Goal: Task Accomplishment & Management: Complete application form

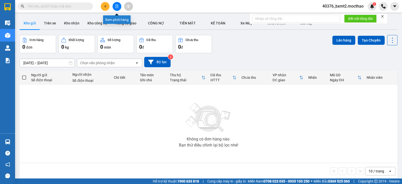
click at [117, 7] on icon "file-add" at bounding box center [117, 7] width 4 height 4
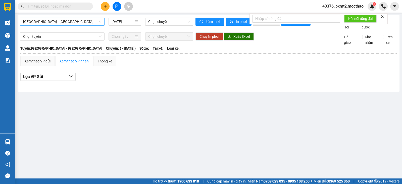
click at [83, 21] on span "Sài Gòn - Tuy Hòa" at bounding box center [62, 22] width 78 height 8
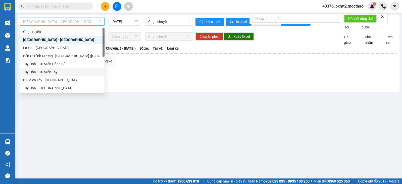
click at [40, 71] on div "Tuy Hòa - BX Miền Tây" at bounding box center [62, 72] width 78 height 6
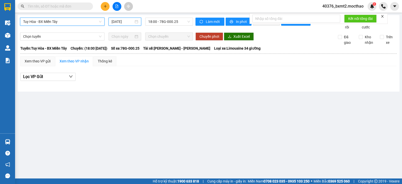
click at [115, 23] on input "[DATE]" at bounding box center [123, 22] width 22 height 6
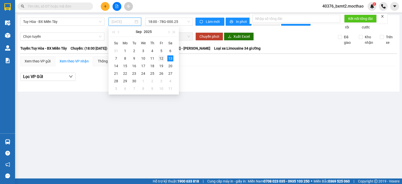
click at [161, 59] on div "12" at bounding box center [161, 58] width 6 height 6
type input "12/09/2025"
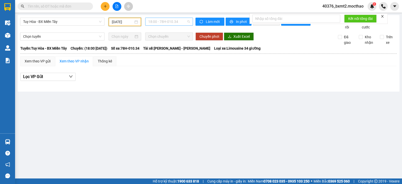
click at [180, 24] on span "18:00 - 78H-010.34" at bounding box center [168, 22] width 41 height 8
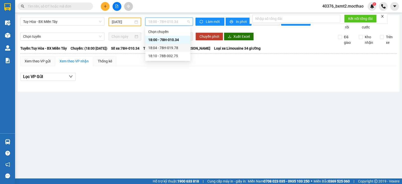
click at [171, 47] on div "18:04 - 78H-019.78" at bounding box center [167, 48] width 39 height 6
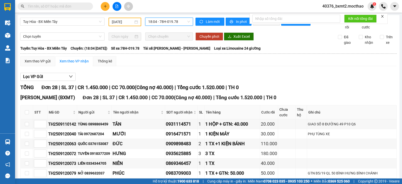
click at [179, 20] on span "18:04 - 78H-019.78" at bounding box center [168, 22] width 41 height 8
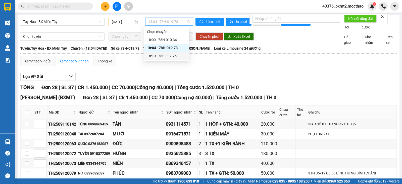
click at [168, 56] on div "18:10 - 78B-002.75" at bounding box center [166, 56] width 39 height 6
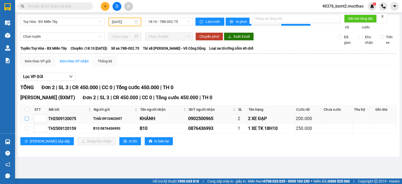
click at [28, 120] on input "checkbox" at bounding box center [27, 118] width 4 height 4
checkbox input "true"
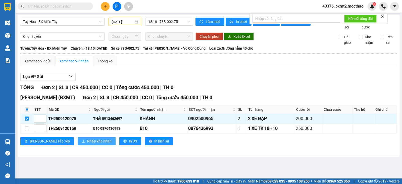
click at [87, 144] on span "Nhập kho nhận" at bounding box center [99, 141] width 24 height 6
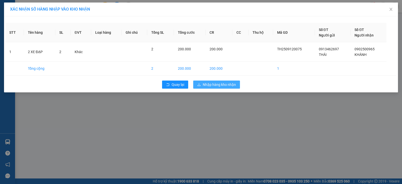
click at [230, 82] on span "Nhập hàng kho nhận" at bounding box center [219, 85] width 33 height 6
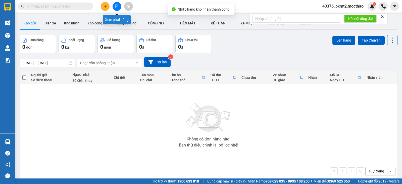
click at [116, 9] on button at bounding box center [117, 6] width 9 height 9
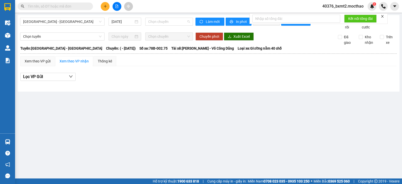
click at [172, 26] on div "Sài Gòn - Tuy Hòa 13/09/2025 Chọn chuyến" at bounding box center [106, 24] width 173 height 12
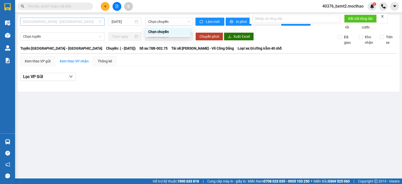
click at [65, 20] on span "Sài Gòn - Tuy Hòa" at bounding box center [62, 22] width 78 height 8
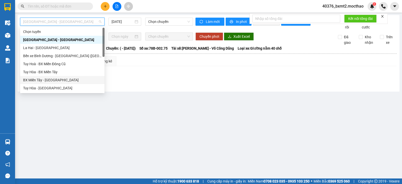
click at [58, 81] on div "BX Miền Tây - Tuy Hòa" at bounding box center [62, 80] width 78 height 6
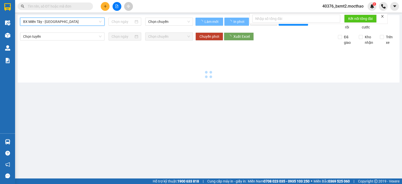
type input "13/09/2025"
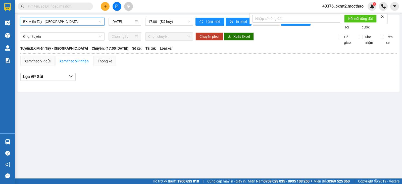
click at [79, 21] on span "BX Miền Tây - Tuy Hòa" at bounding box center [62, 22] width 78 height 8
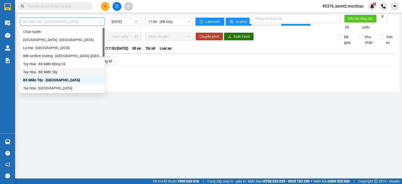
click at [61, 70] on div "Tuy Hòa - BX Miền Tây" at bounding box center [62, 72] width 78 height 6
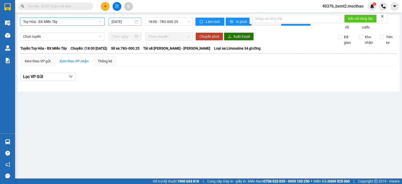
click at [122, 22] on input "13/09/2025" at bounding box center [123, 22] width 22 height 6
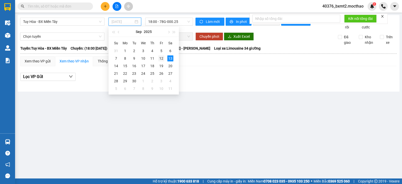
click at [160, 56] on div "12" at bounding box center [161, 58] width 6 height 6
type input "12/09/2025"
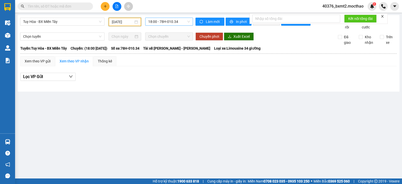
click at [176, 20] on span "18:00 - 78H-010.34" at bounding box center [168, 22] width 41 height 8
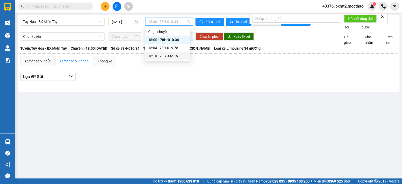
click at [167, 57] on div "18:10 - 78B-002.75" at bounding box center [167, 56] width 39 height 6
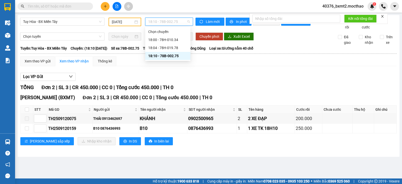
click at [176, 22] on span "18:10 - 78B-002.75" at bounding box center [168, 22] width 41 height 8
click at [167, 48] on div "18:04 - 78H-019.78" at bounding box center [167, 48] width 39 height 6
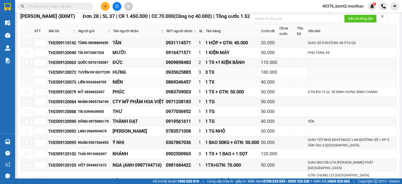
scroll to position [101, 0]
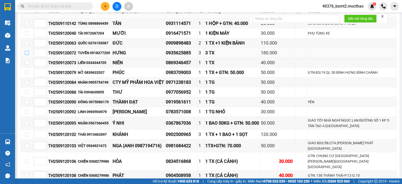
click at [27, 55] on input "checkbox" at bounding box center [27, 53] width 4 height 4
checkbox input "true"
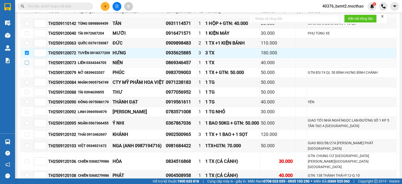
click at [27, 65] on input "checkbox" at bounding box center [27, 63] width 4 height 4
checkbox input "true"
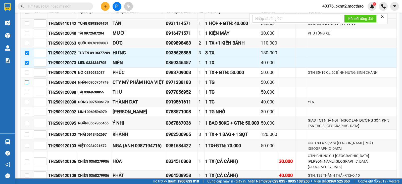
click at [25, 84] on input "checkbox" at bounding box center [27, 82] width 4 height 4
checkbox input "true"
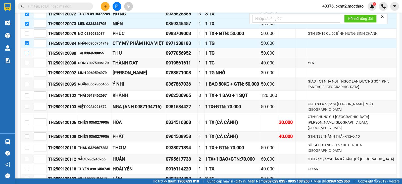
scroll to position [151, 0]
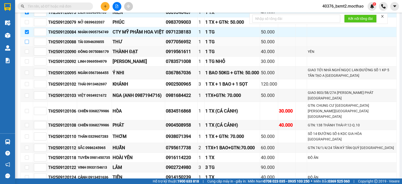
drag, startPoint x: 28, startPoint y: 47, endPoint x: 26, endPoint y: 50, distance: 4.5
click at [28, 44] on input "checkbox" at bounding box center [27, 42] width 4 height 4
checkbox input "true"
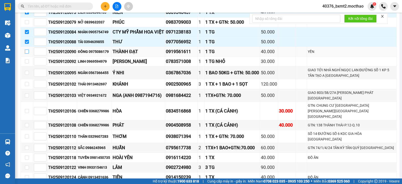
click at [27, 54] on input "checkbox" at bounding box center [27, 52] width 4 height 4
checkbox input "true"
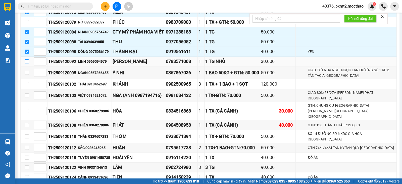
click at [26, 63] on input "checkbox" at bounding box center [27, 61] width 4 height 4
checkbox input "true"
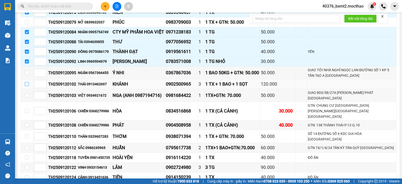
click at [26, 86] on input "checkbox" at bounding box center [27, 84] width 4 height 4
checkbox input "true"
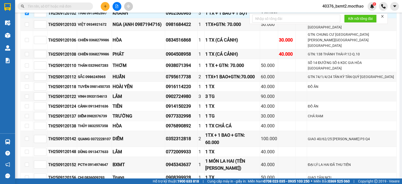
scroll to position [226, 0]
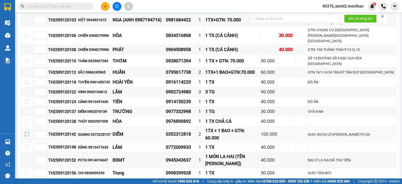
click at [27, 136] on input "checkbox" at bounding box center [27, 134] width 4 height 4
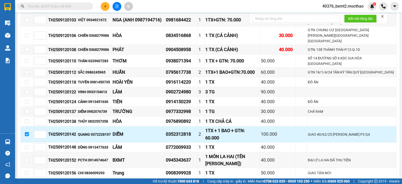
click at [27, 136] on input "checkbox" at bounding box center [27, 134] width 4 height 4
checkbox input "false"
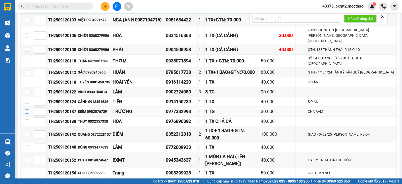
click at [27, 113] on input "checkbox" at bounding box center [27, 111] width 4 height 4
checkbox input "true"
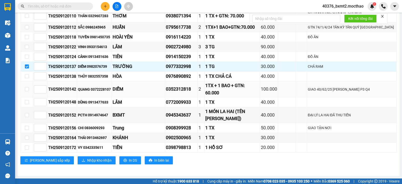
scroll to position [278, 0]
click at [26, 148] on input "checkbox" at bounding box center [27, 147] width 4 height 4
checkbox input "true"
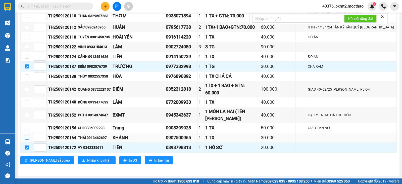
click at [28, 138] on input "checkbox" at bounding box center [27, 137] width 4 height 4
checkbox input "true"
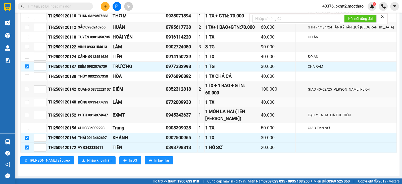
click at [30, 103] on td at bounding box center [27, 102] width 13 height 10
click at [26, 103] on input "checkbox" at bounding box center [27, 102] width 4 height 4
checkbox input "true"
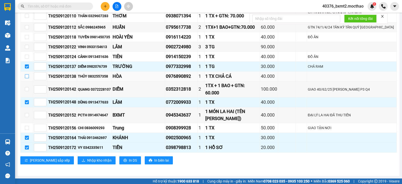
click at [28, 77] on input "checkbox" at bounding box center [27, 76] width 4 height 4
checkbox input "true"
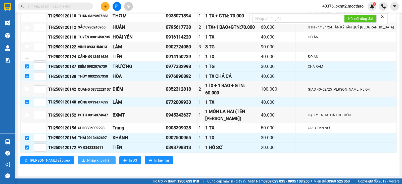
click at [78, 157] on button "Nhập kho nhận" at bounding box center [97, 160] width 38 height 8
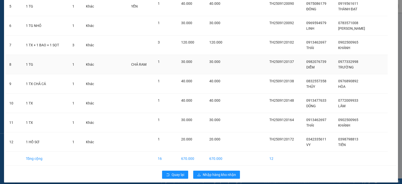
scroll to position [127, 0]
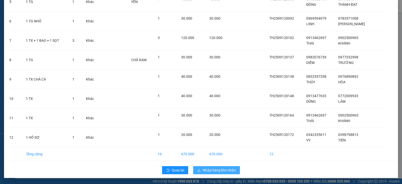
click at [214, 171] on span "Nhập hàng kho nhận" at bounding box center [219, 170] width 33 height 6
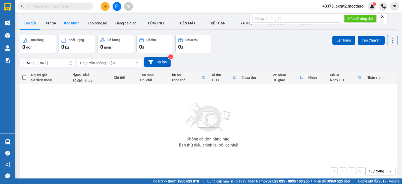
click at [72, 21] on button "Kho nhận" at bounding box center [71, 23] width 23 height 12
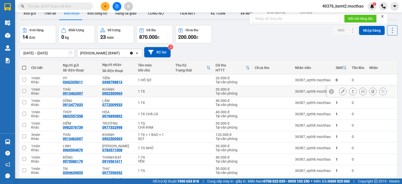
scroll to position [40, 0]
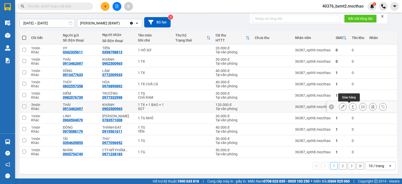
click at [349, 107] on button at bounding box center [352, 106] width 7 height 9
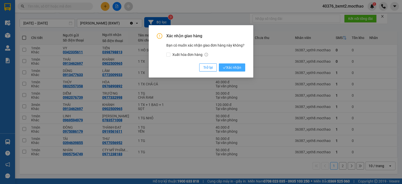
click at [234, 66] on span "Xác nhận" at bounding box center [232, 68] width 18 height 6
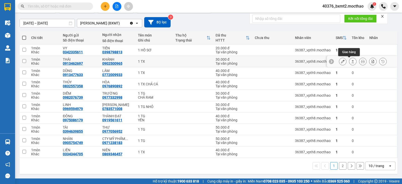
click at [351, 60] on icon at bounding box center [353, 62] width 4 height 4
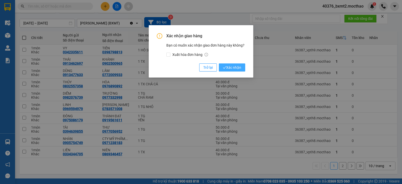
click at [234, 66] on span "Xác nhận" at bounding box center [232, 68] width 18 height 6
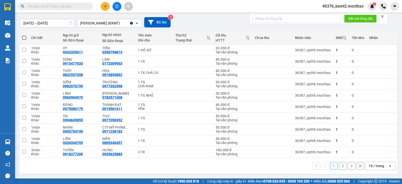
click at [376, 164] on div "10 / trang" at bounding box center [377, 165] width 16 height 5
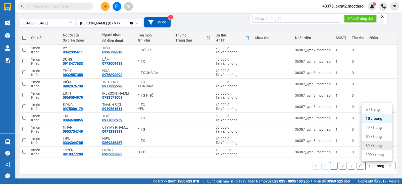
click at [381, 145] on span "80 / trang" at bounding box center [374, 145] width 16 height 5
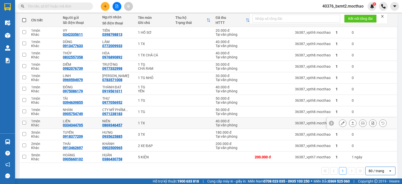
scroll to position [62, 0]
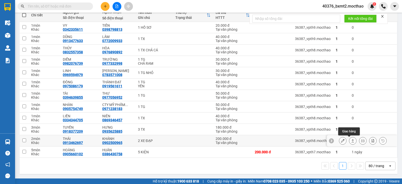
click at [351, 140] on button at bounding box center [352, 140] width 7 height 9
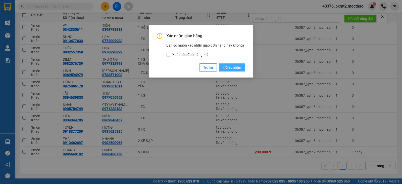
click at [225, 69] on span "Xác nhận" at bounding box center [232, 68] width 18 height 6
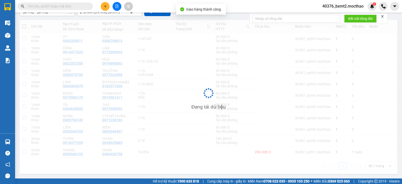
scroll to position [51, 0]
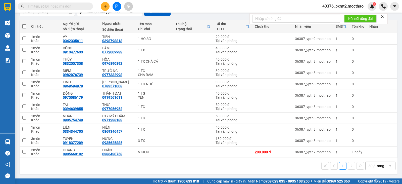
click at [72, 6] on input "text" at bounding box center [57, 7] width 59 height 6
click at [64, 4] on input "text" at bounding box center [57, 7] width 59 height 6
click at [64, 7] on input "text" at bounding box center [57, 7] width 59 height 6
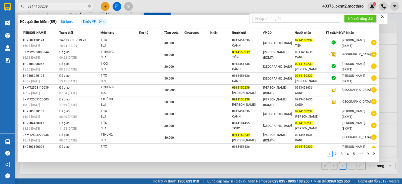
type input "0914150239"
click at [382, 15] on icon "close" at bounding box center [383, 17] width 4 height 4
click at [90, 6] on icon "close-circle" at bounding box center [89, 6] width 3 height 3
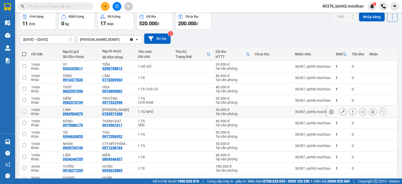
scroll to position [0, 0]
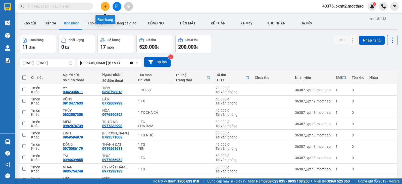
click at [106, 9] on button at bounding box center [105, 6] width 9 height 9
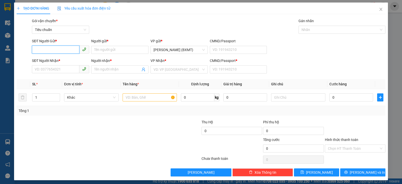
click at [52, 50] on input "SĐT Người Gửi *" at bounding box center [56, 49] width 48 height 8
click at [62, 60] on div "0917376821 - NHUNG" at bounding box center [60, 60] width 51 height 6
type input "0917376821"
type input "NHUNG"
type input "0376779771"
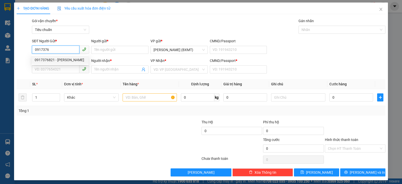
type input "BÌNH"
type input "0"
type input "50.000"
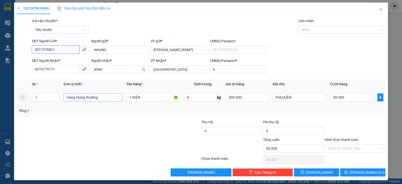
click at [93, 98] on span "Hàng thông thường" at bounding box center [93, 98] width 53 height 8
type input "0917376821"
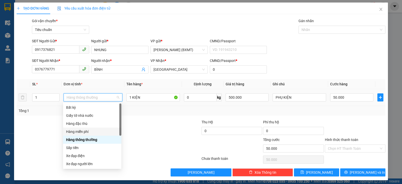
scroll to position [32, 0]
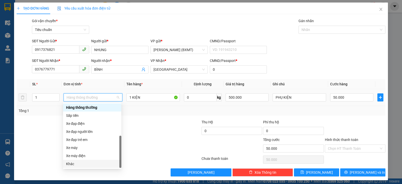
click at [82, 163] on div "Khác" at bounding box center [92, 164] width 52 height 6
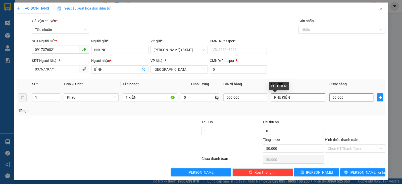
type input "4"
type input "40"
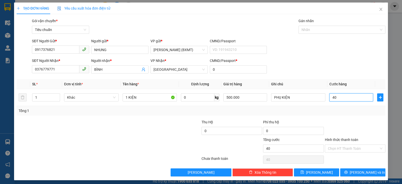
type input "40"
type input "40.000"
click at [332, 108] on div "Tổng: 1" at bounding box center [201, 111] width 365 height 6
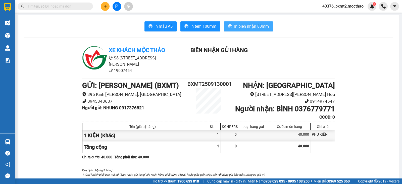
click at [263, 28] on span "In biên nhận 80mm" at bounding box center [251, 26] width 35 height 6
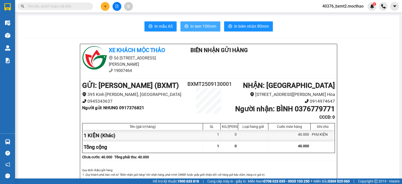
click at [196, 27] on span "In tem 100mm" at bounding box center [204, 26] width 26 height 6
click at [103, 8] on button at bounding box center [105, 6] width 9 height 9
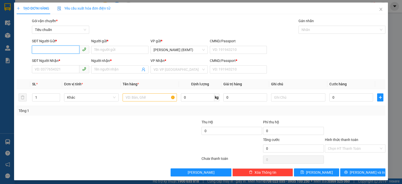
click at [46, 50] on input "SĐT Người Gửi *" at bounding box center [56, 49] width 48 height 8
type input "0938849192"
click at [99, 47] on input "Người gửi *" at bounding box center [119, 50] width 57 height 8
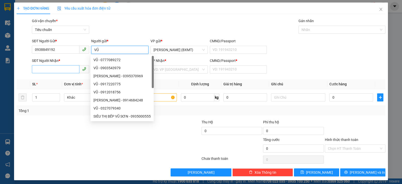
type input "VŨ"
click at [57, 69] on input "SĐT Người Nhận *" at bounding box center [56, 69] width 48 height 8
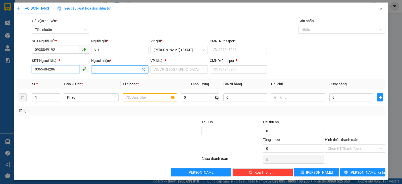
type input "0365484286"
click at [121, 68] on input "Người nhận *" at bounding box center [117, 70] width 46 height 6
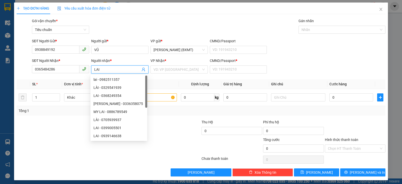
type input "LAI"
click at [18, 149] on div at bounding box center [77, 146] width 123 height 18
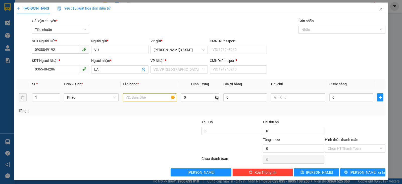
click at [145, 101] on div at bounding box center [150, 97] width 54 height 10
click at [145, 99] on input "text" at bounding box center [150, 97] width 54 height 8
type input "1 KIỆN"
click at [289, 100] on input "text" at bounding box center [298, 97] width 54 height 8
click at [350, 100] on input "0" at bounding box center [352, 97] width 44 height 8
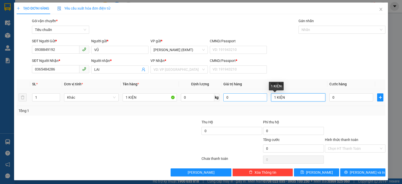
drag, startPoint x: 305, startPoint y: 98, endPoint x: 259, endPoint y: 98, distance: 45.3
click at [259, 98] on tr "1 Khác 1 KIỆN 0 kg 0 1 KIỆN 0" at bounding box center [201, 97] width 369 height 17
type input "HỒ SƠ"
click at [339, 101] on div "0" at bounding box center [352, 97] width 44 height 10
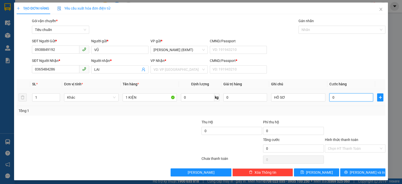
click at [330, 99] on input "0" at bounding box center [352, 97] width 44 height 8
type input "2"
type input "20"
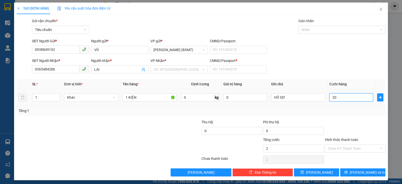
type input "20"
type input "20.000"
click at [344, 112] on div "Tổng: 1" at bounding box center [201, 111] width 365 height 6
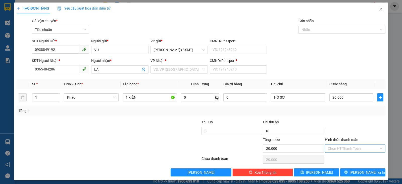
click at [353, 150] on input "Hình thức thanh toán" at bounding box center [353, 149] width 51 height 8
click at [338, 113] on div "Tại văn phòng" at bounding box center [352, 114] width 54 height 6
type input "0"
click at [348, 171] on icon "printer" at bounding box center [346, 172] width 4 height 4
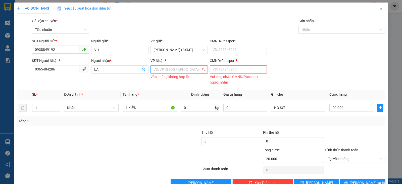
click at [187, 70] on input "search" at bounding box center [178, 70] width 48 height 8
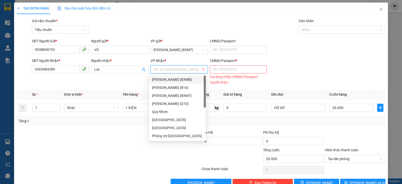
type input "T"
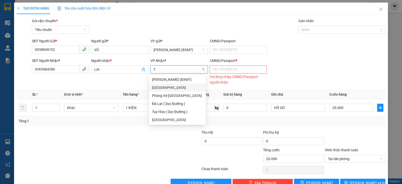
click at [166, 85] on div "Tuy Hòa" at bounding box center [177, 87] width 57 height 8
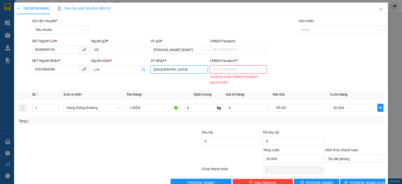
click at [220, 68] on input "CMND/Passport *" at bounding box center [238, 69] width 57 height 8
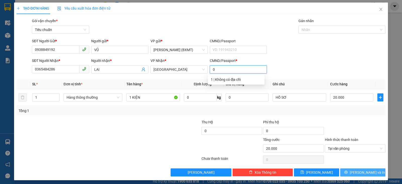
type input "0"
drag, startPoint x: 361, startPoint y: 172, endPoint x: 355, endPoint y: 171, distance: 6.3
click at [361, 172] on span "Lưu và In" at bounding box center [367, 172] width 35 height 6
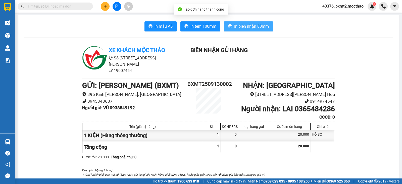
click at [231, 26] on button "In biên nhận 80mm" at bounding box center [248, 26] width 49 height 10
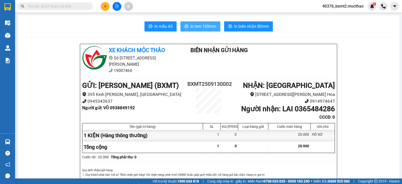
click at [198, 23] on span "In tem 100mm" at bounding box center [204, 26] width 26 height 6
